Goal: Transaction & Acquisition: Book appointment/travel/reservation

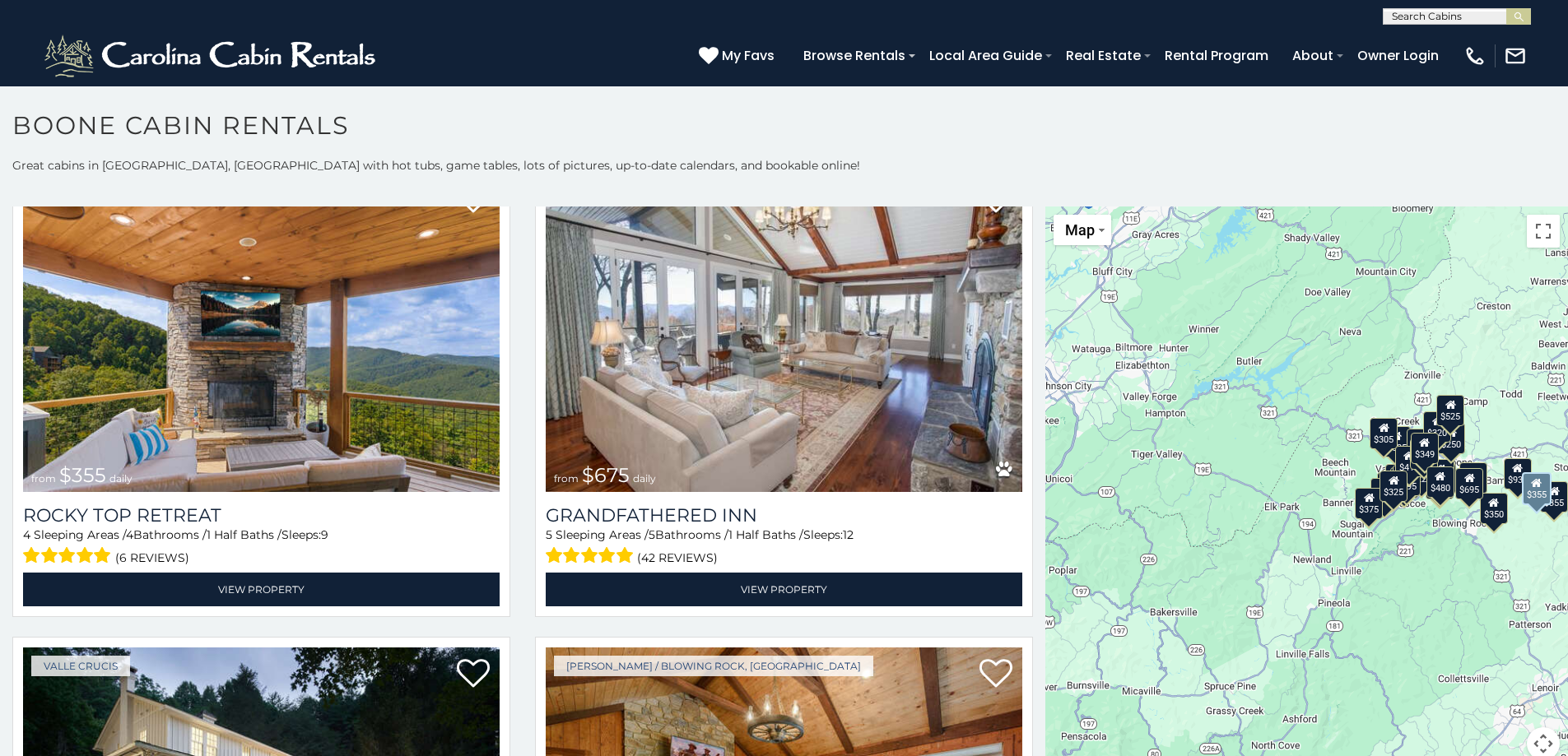
scroll to position [1069, 0]
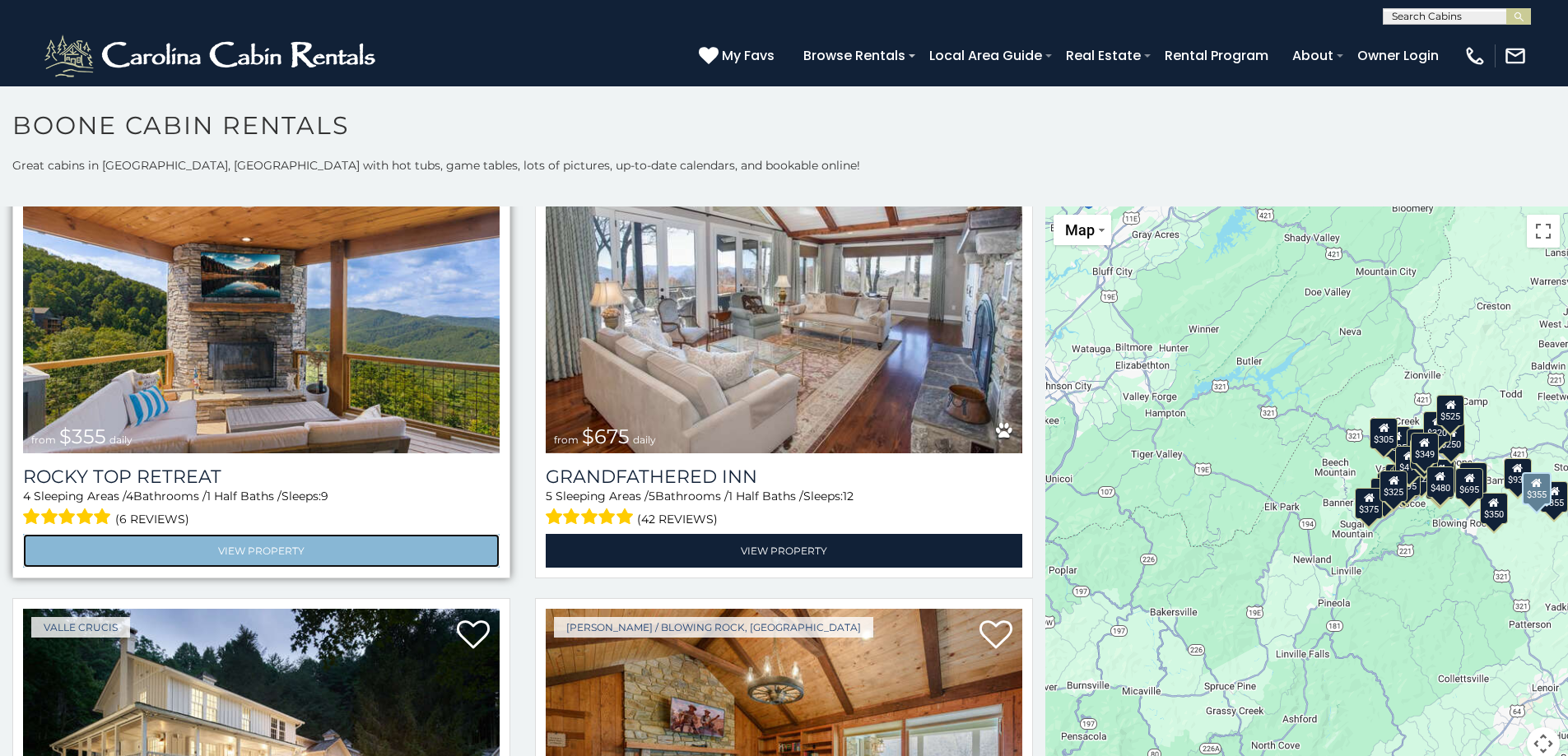
click at [253, 540] on link "View Property" at bounding box center [261, 551] width 477 height 34
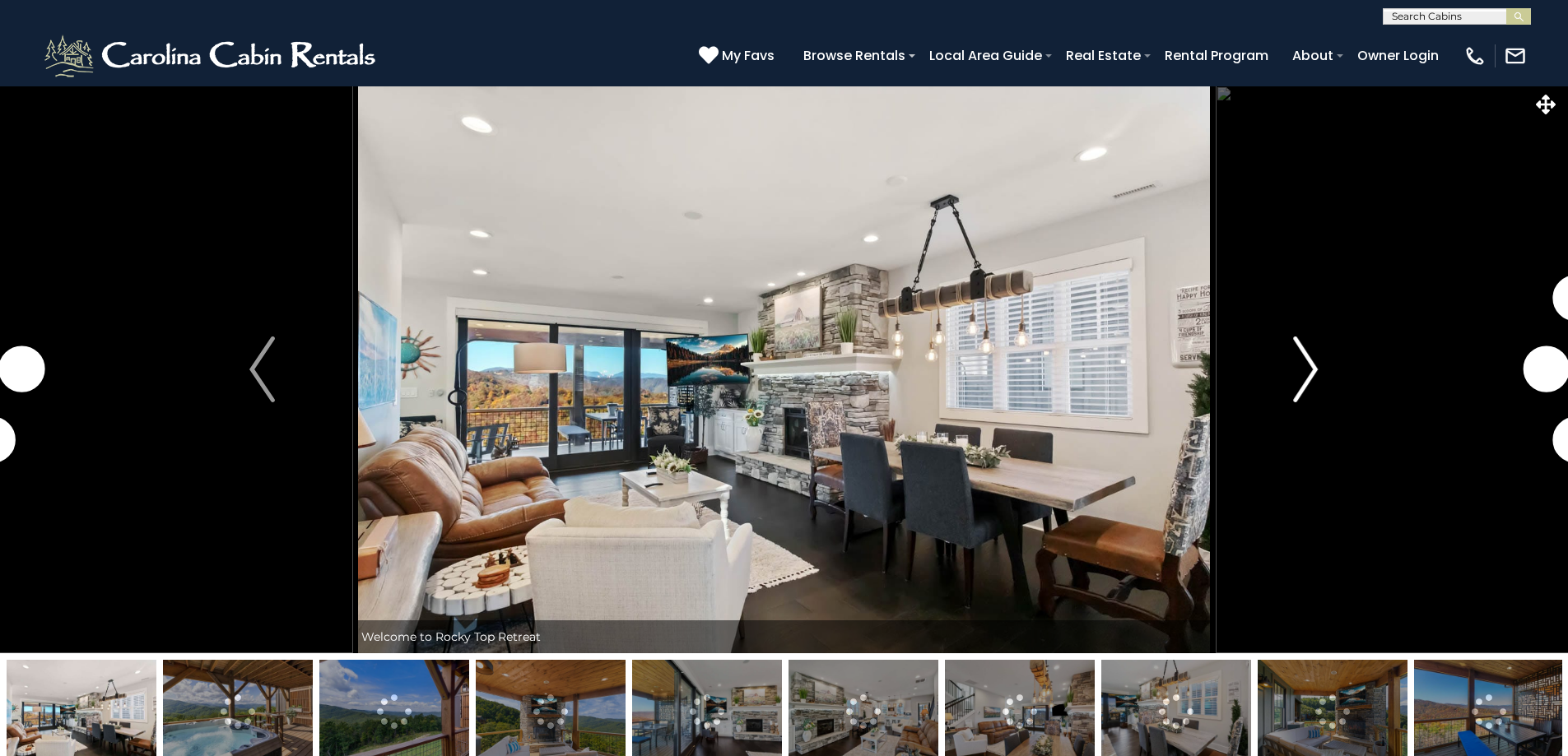
click at [1297, 375] on img "Next" at bounding box center [1306, 369] width 24 height 66
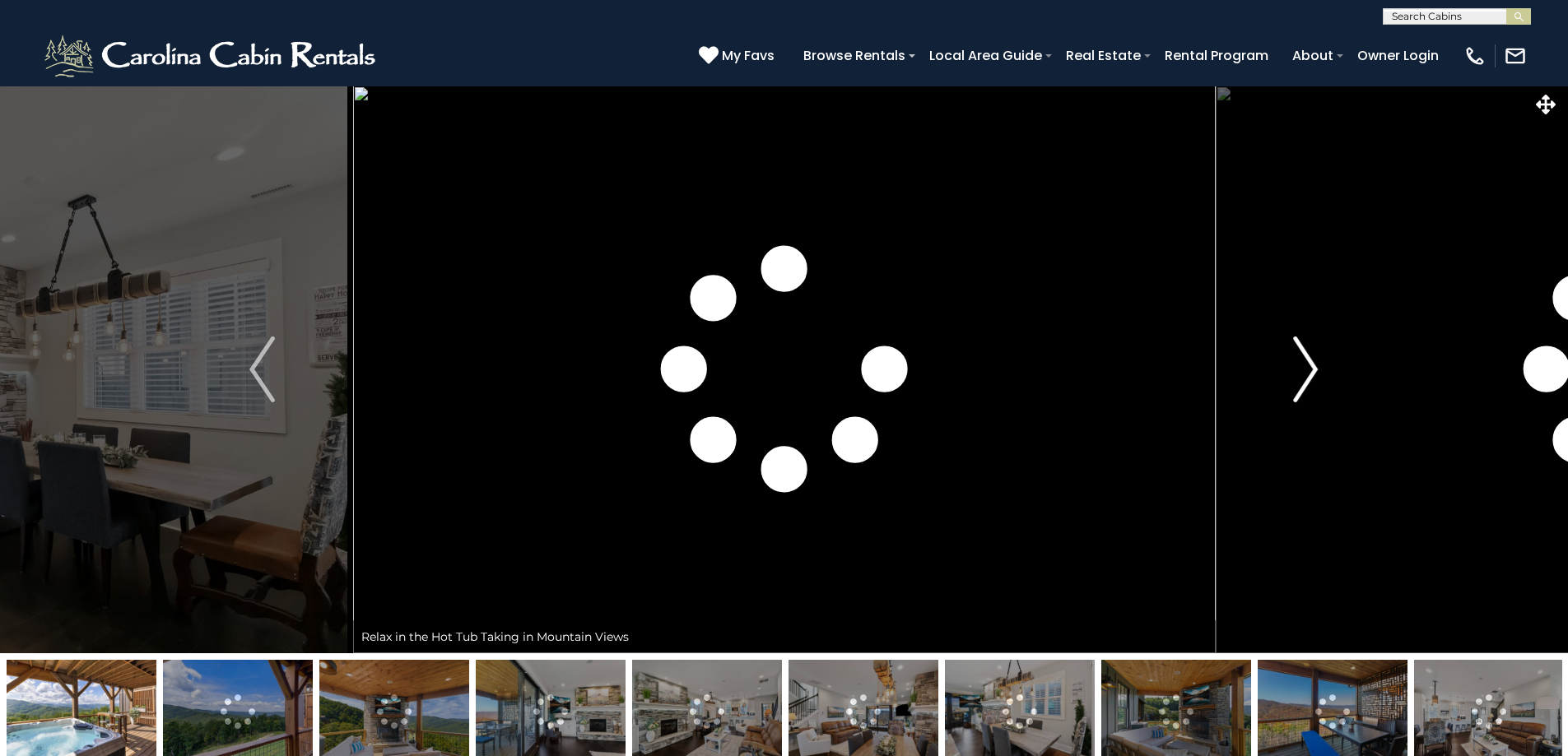
click at [1298, 374] on img "Next" at bounding box center [1306, 369] width 24 height 66
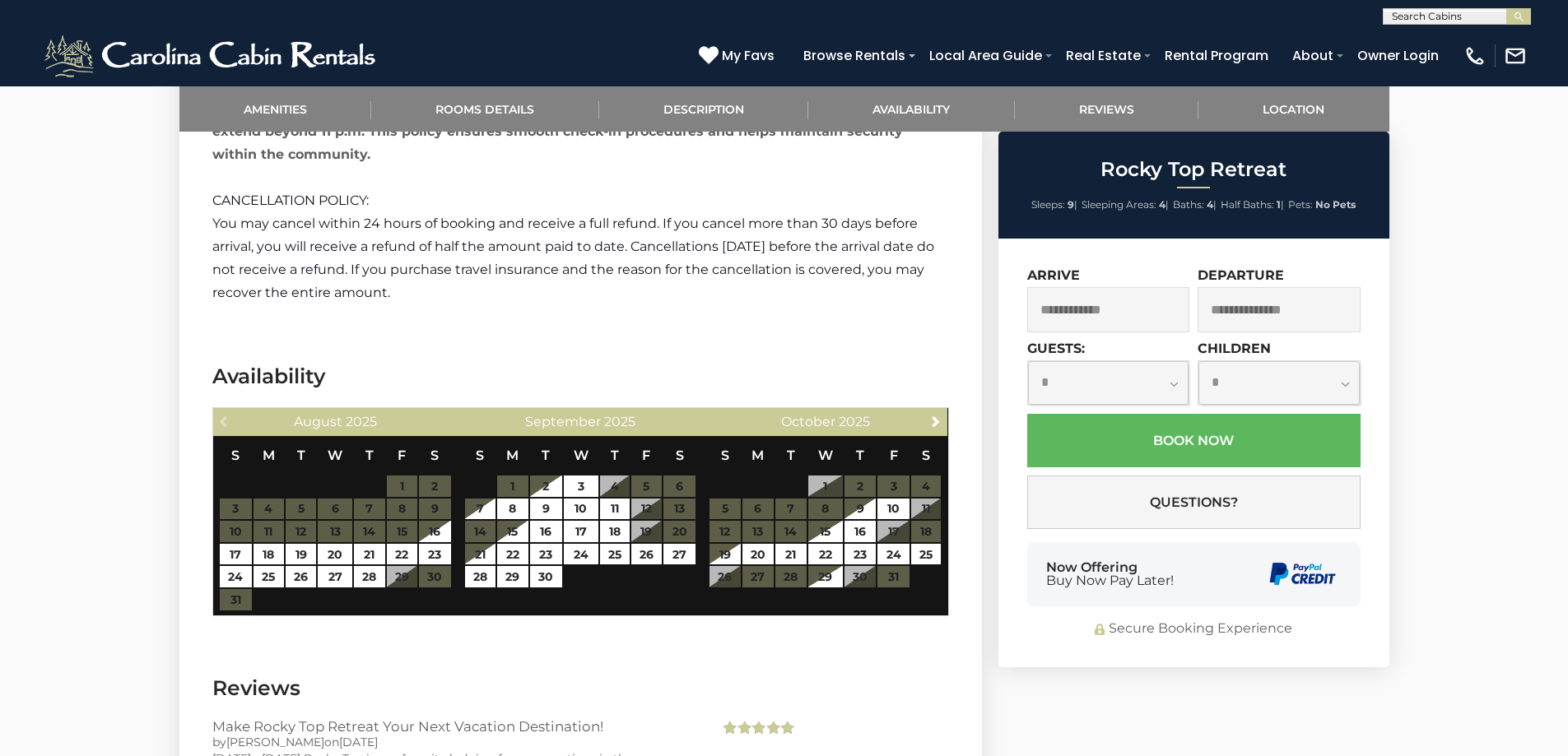
scroll to position [3620, 0]
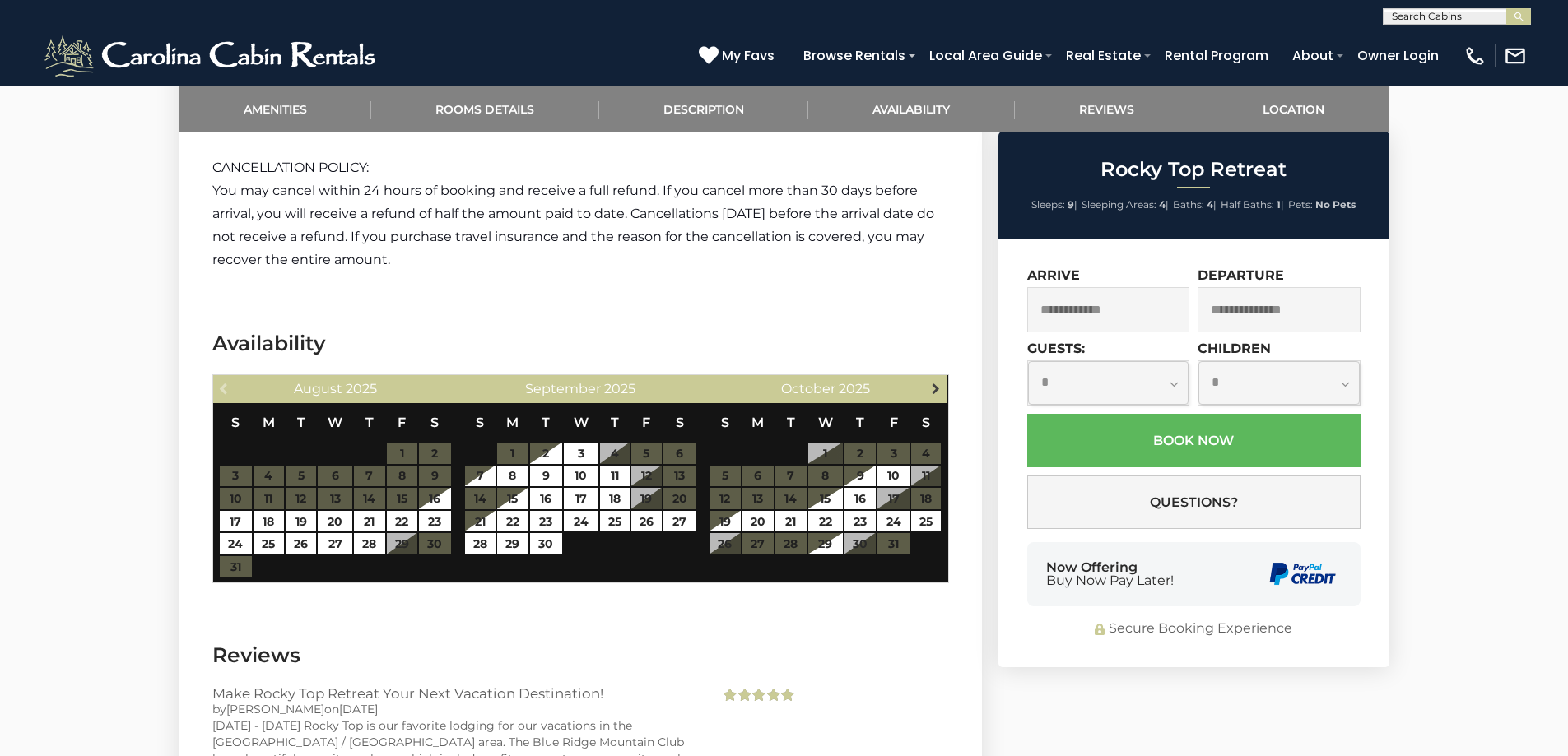
click at [936, 388] on span "Next" at bounding box center [936, 389] width 13 height 13
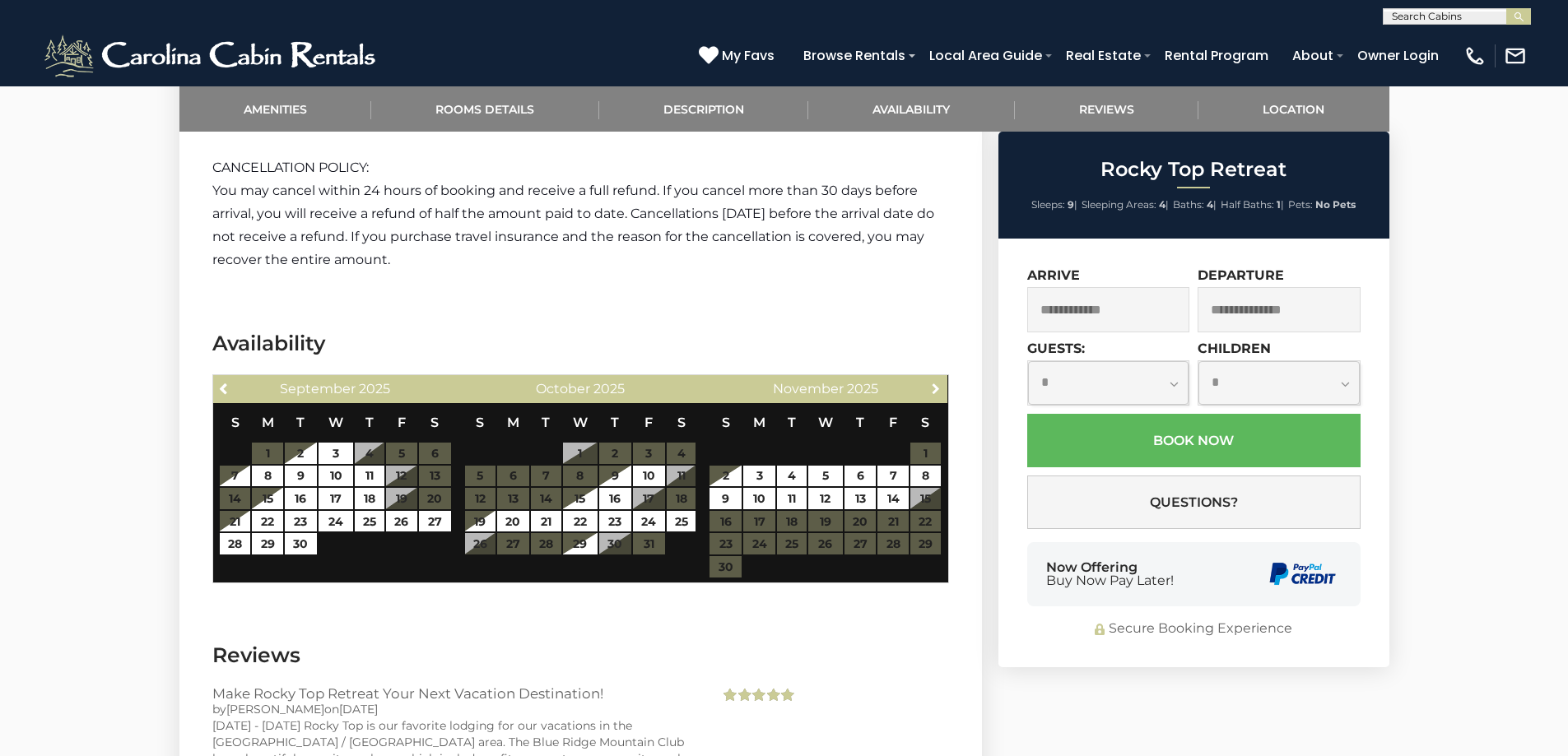
click at [936, 388] on span "Next" at bounding box center [936, 389] width 13 height 13
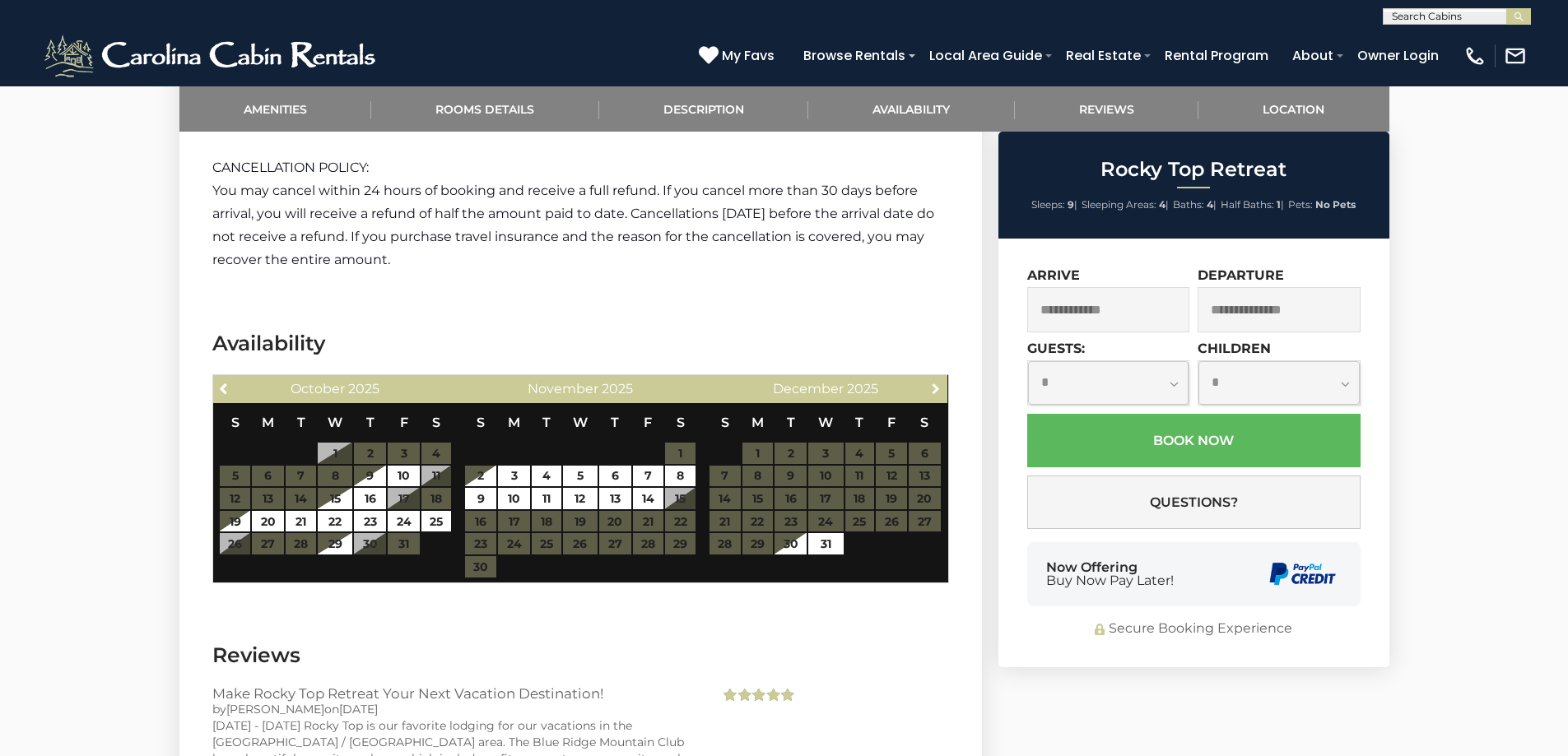
click at [936, 388] on span "Next" at bounding box center [936, 389] width 13 height 13
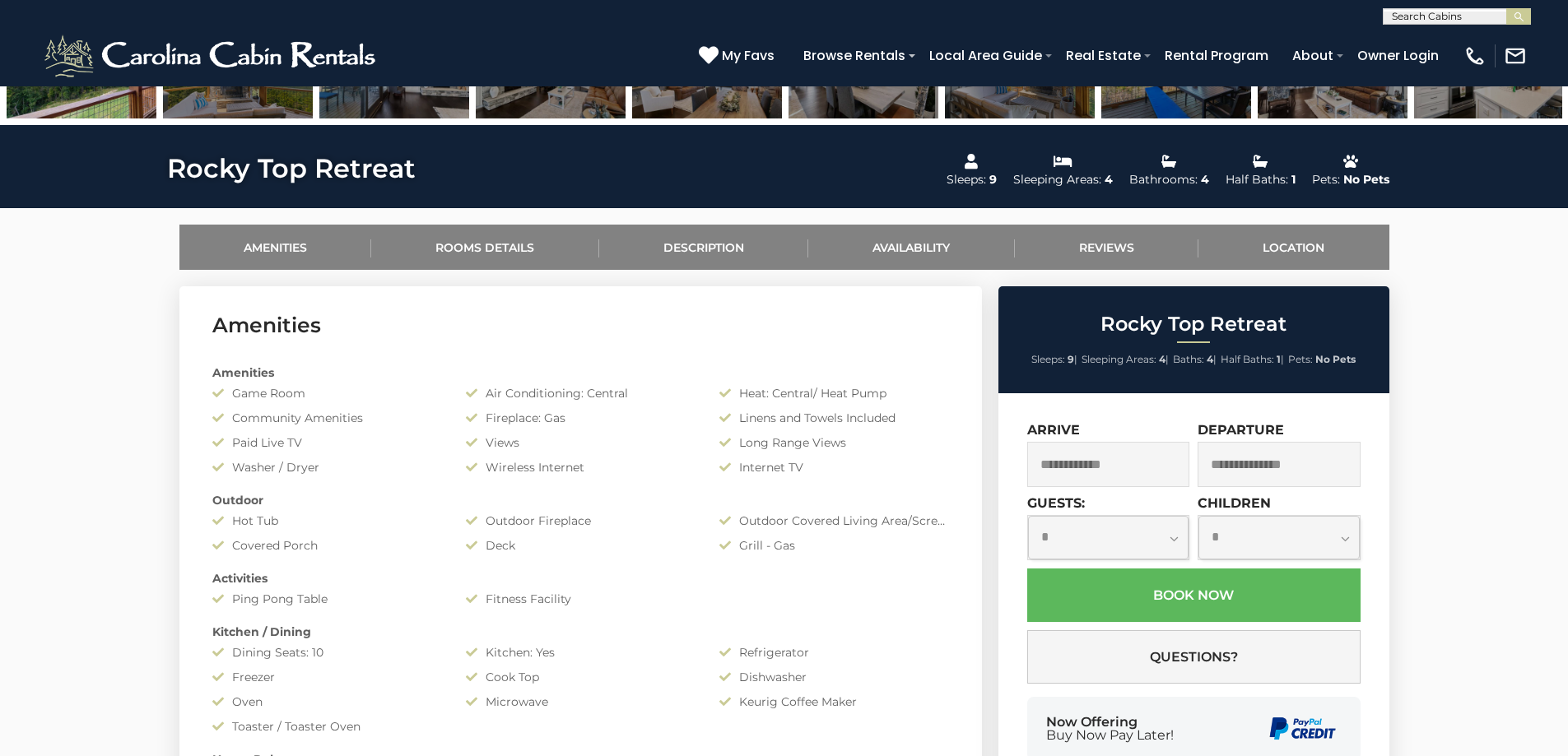
scroll to position [494, 0]
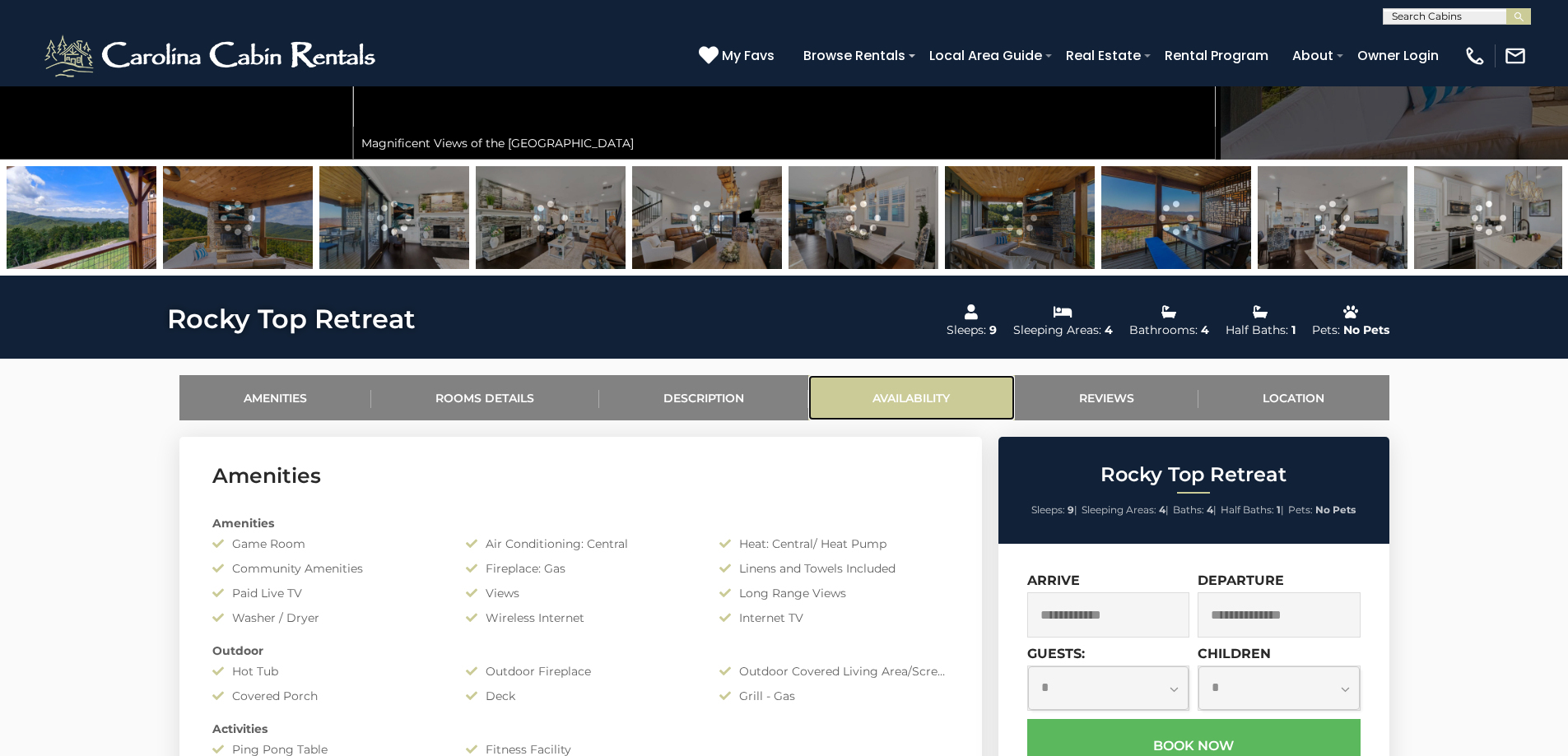
click at [929, 401] on link "Availability" at bounding box center [912, 397] width 207 height 46
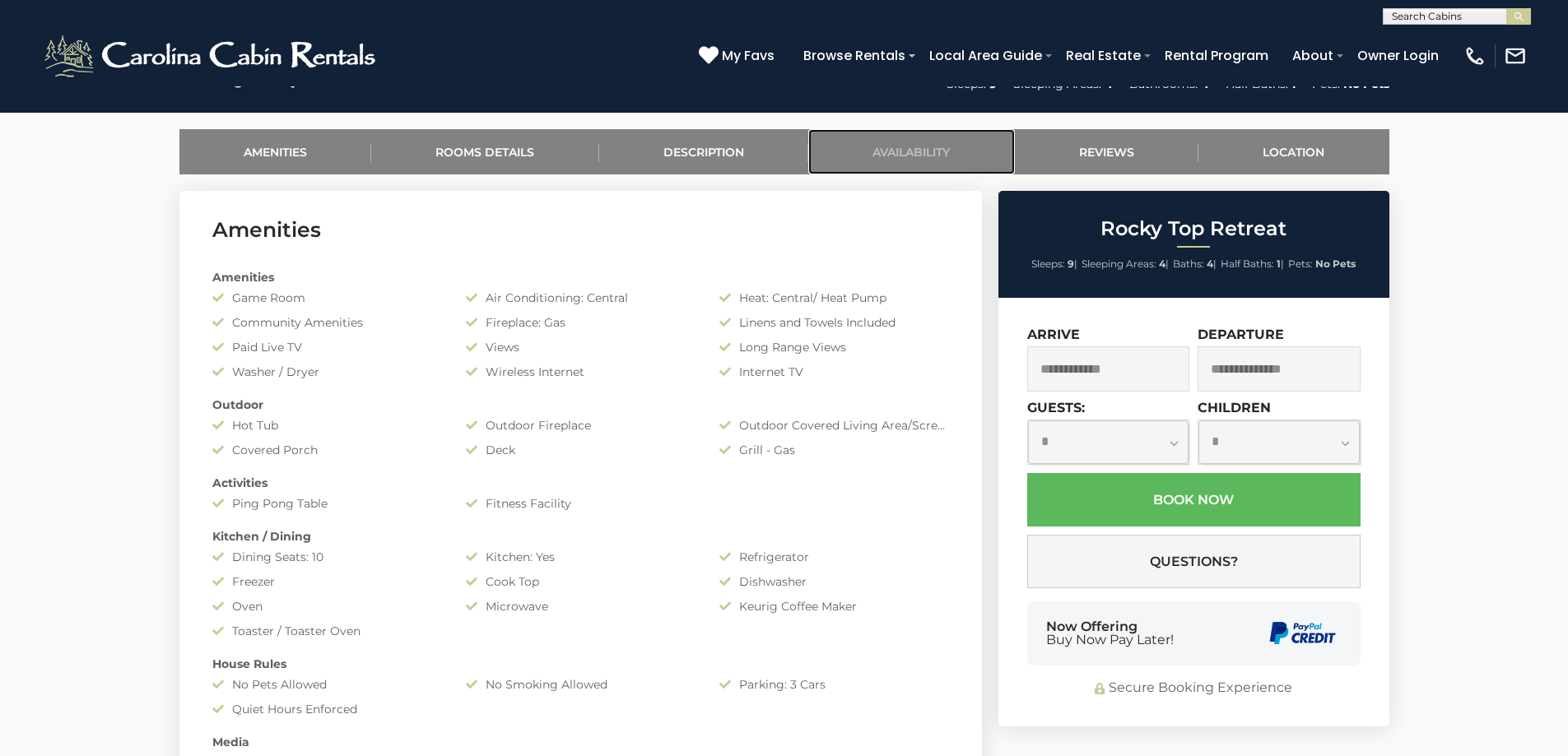
scroll to position [740, 0]
click at [1153, 368] on input "text" at bounding box center [1108, 368] width 163 height 46
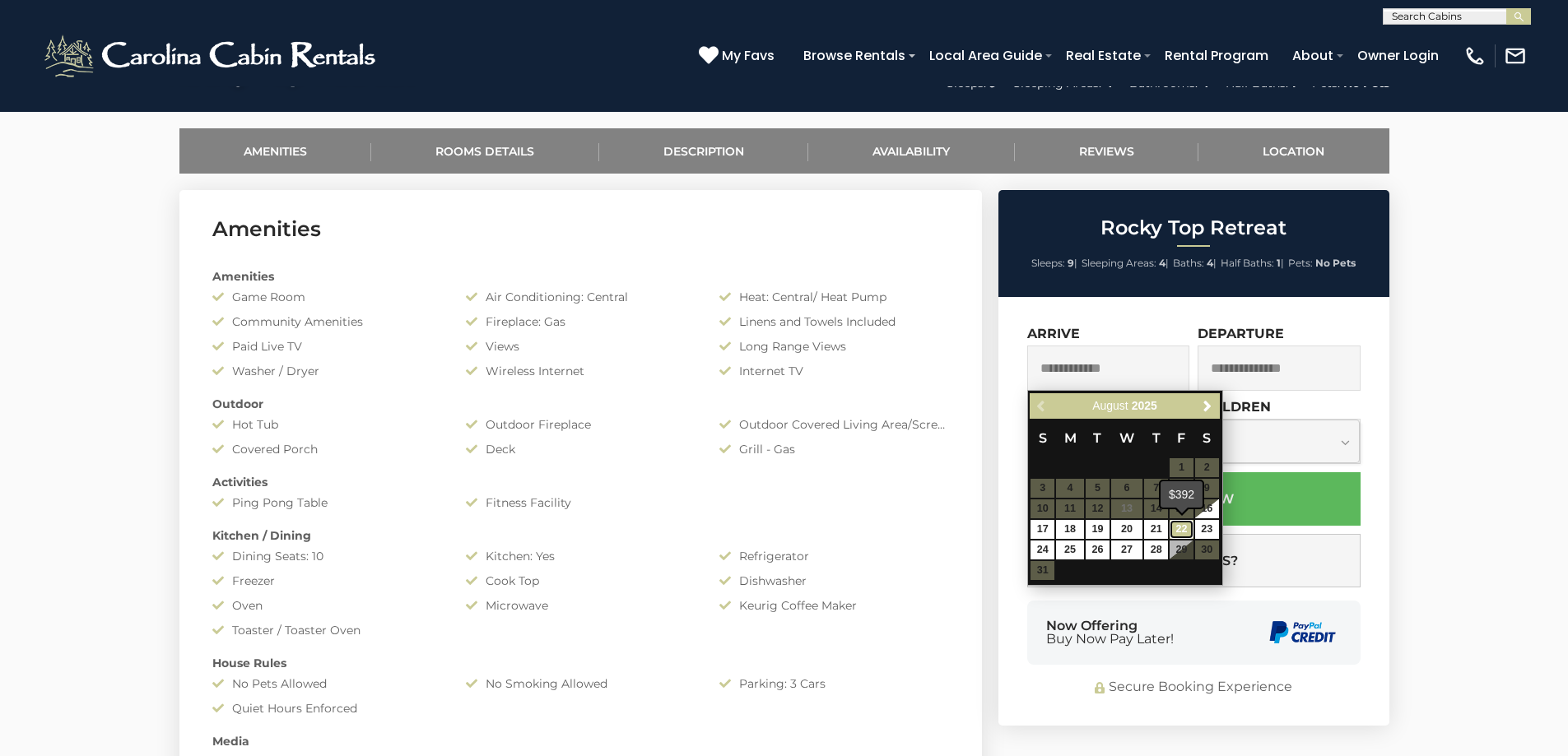
click at [1186, 528] on link "22" at bounding box center [1182, 529] width 24 height 19
type input "**********"
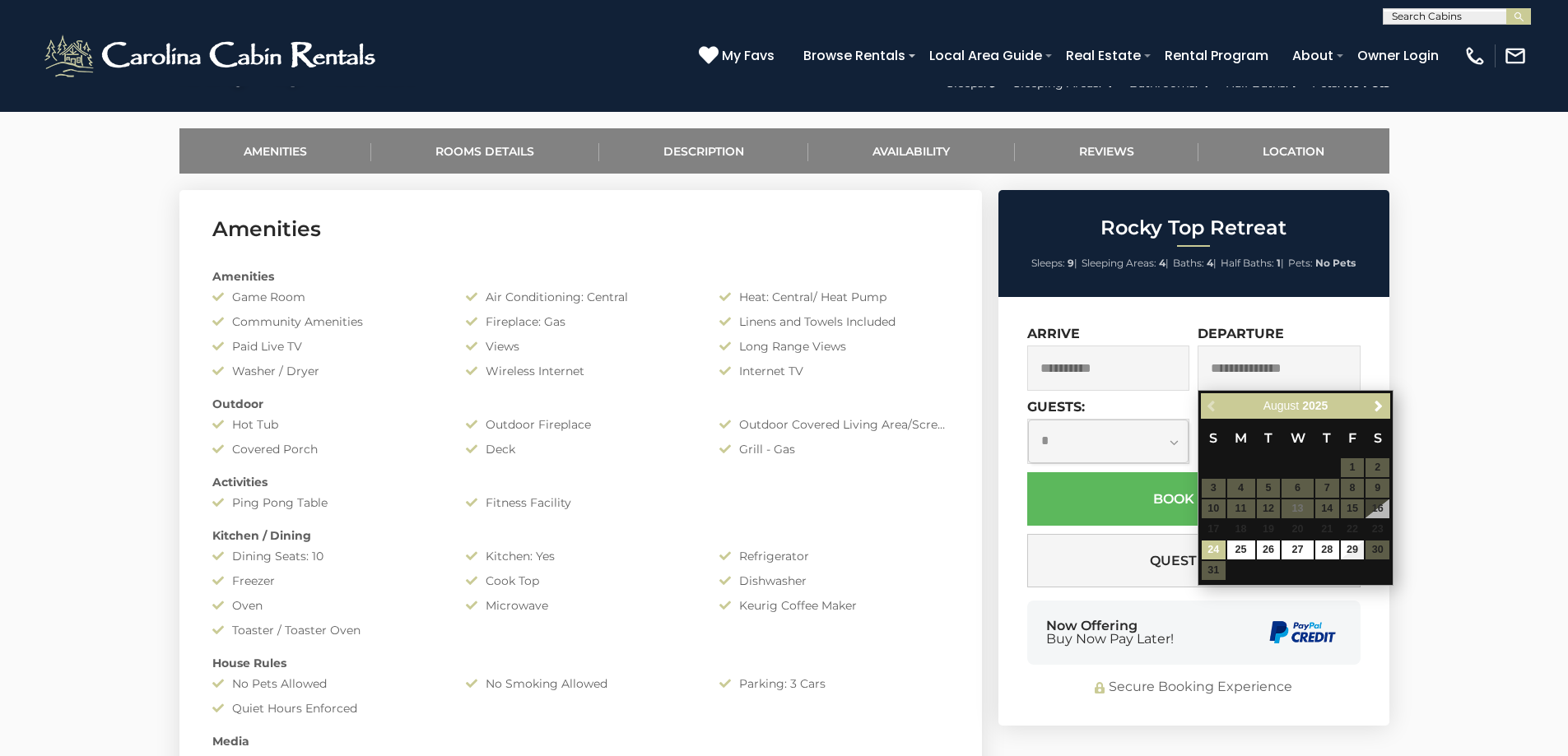
click at [1307, 357] on input "text" at bounding box center [1279, 368] width 163 height 46
click at [1326, 548] on link "28" at bounding box center [1327, 550] width 24 height 19
type input "**********"
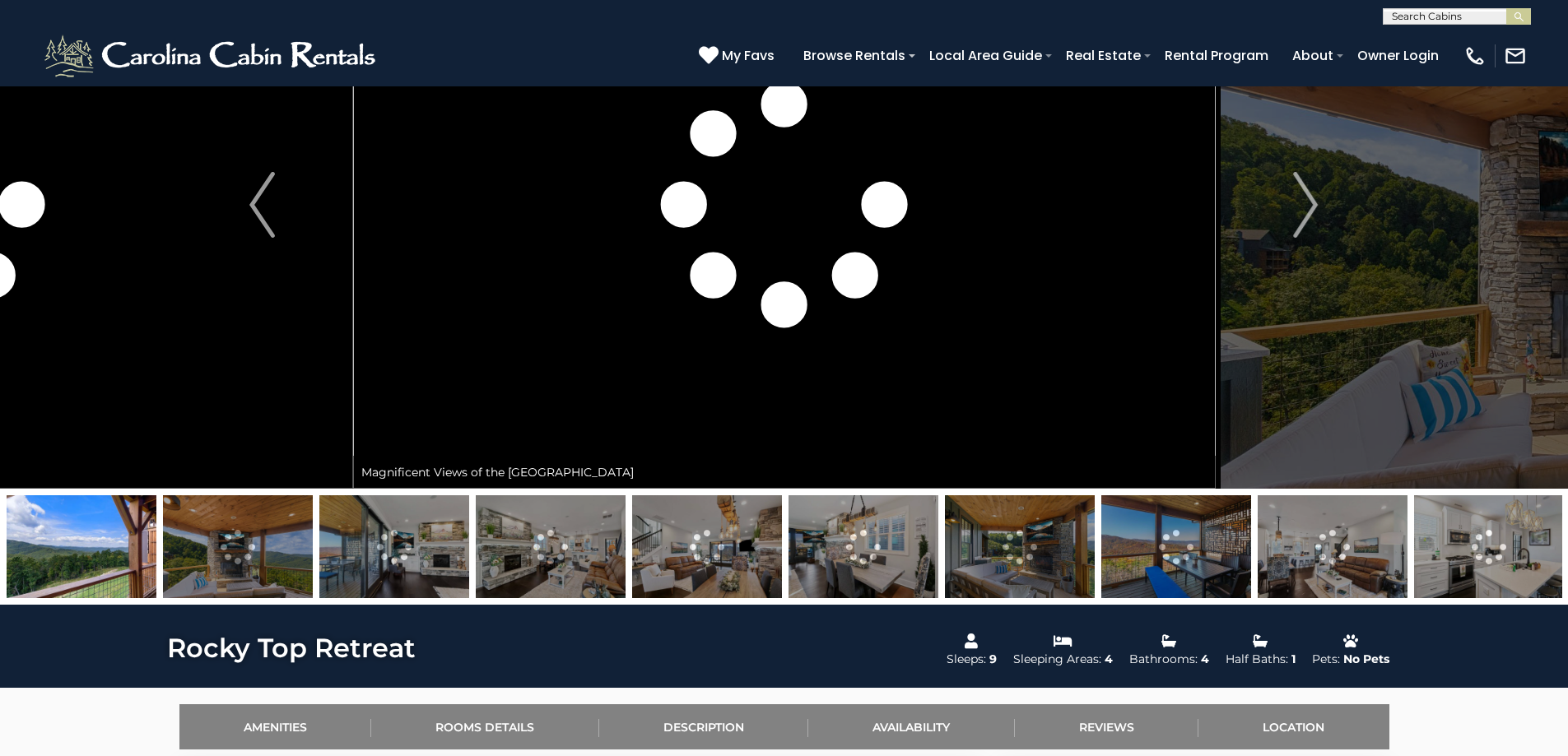
scroll to position [0, 0]
